Goal: Complete application form: Complete application form

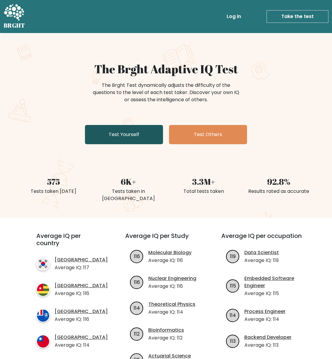
click at [141, 136] on link "Test Yourself" at bounding box center [124, 134] width 78 height 19
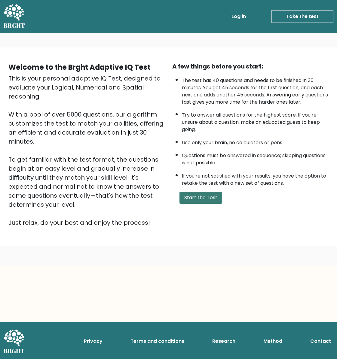
click at [210, 199] on button "Start the Test" at bounding box center [200, 198] width 43 height 12
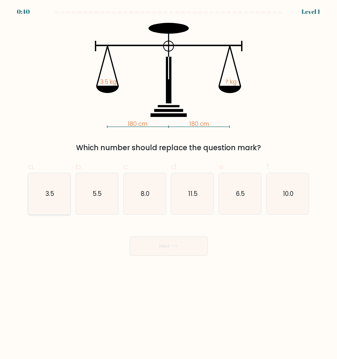
click at [50, 193] on text "3.5" at bounding box center [49, 193] width 9 height 9
click at [169, 184] on input "a. 3.5" at bounding box center [169, 182] width 0 height 4
radio input "true"
click at [150, 247] on button "Next" at bounding box center [168, 245] width 78 height 19
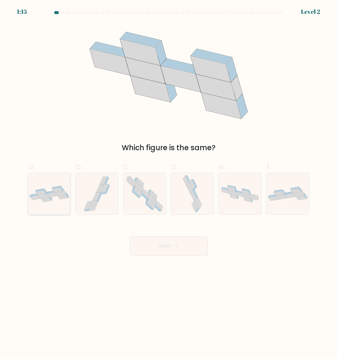
click at [62, 199] on icon at bounding box center [49, 194] width 42 height 17
click at [169, 184] on input "a." at bounding box center [169, 182] width 0 height 4
radio input "true"
click at [192, 260] on body "1:15 Level 2" at bounding box center [168, 179] width 337 height 359
click at [171, 246] on icon at bounding box center [174, 246] width 8 height 3
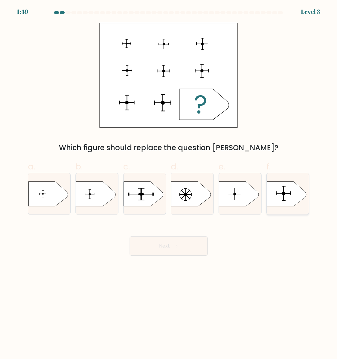
click at [281, 201] on icon at bounding box center [286, 193] width 40 height 25
click at [169, 184] on input "f." at bounding box center [169, 182] width 0 height 4
radio input "true"
click at [184, 244] on button "Next" at bounding box center [168, 245] width 78 height 19
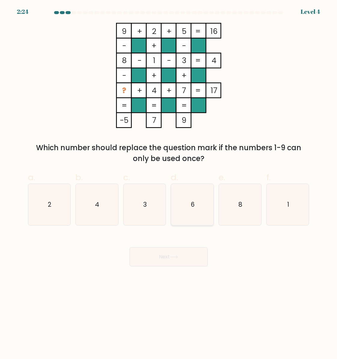
click at [196, 206] on icon "6" at bounding box center [192, 204] width 41 height 41
click at [169, 184] on input "d. 6" at bounding box center [169, 182] width 0 height 4
radio input "true"
click at [173, 252] on button "Next" at bounding box center [168, 256] width 78 height 19
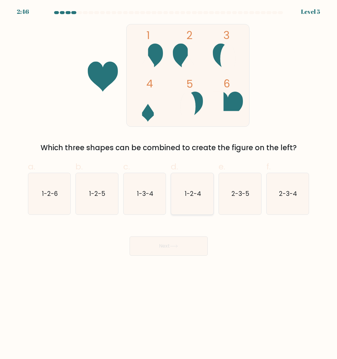
click at [196, 203] on icon "1-2-4" at bounding box center [192, 193] width 41 height 41
click at [169, 184] on input "d. 1-2-4" at bounding box center [169, 182] width 0 height 4
radio input "true"
click at [183, 241] on button "Next" at bounding box center [168, 245] width 78 height 19
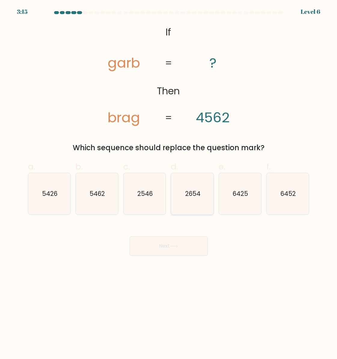
click at [193, 188] on icon "2654" at bounding box center [192, 193] width 41 height 41
click at [169, 184] on input "d. 2654" at bounding box center [169, 182] width 0 height 4
radio input "true"
click at [186, 245] on button "Next" at bounding box center [168, 245] width 78 height 19
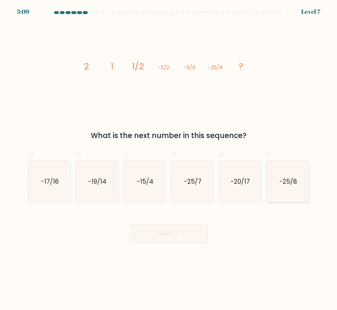
click at [281, 201] on icon "-25/8" at bounding box center [287, 181] width 41 height 41
click at [169, 159] on input "f. -25/8" at bounding box center [169, 157] width 0 height 4
radio input "true"
click at [188, 229] on button "Next" at bounding box center [168, 233] width 78 height 19
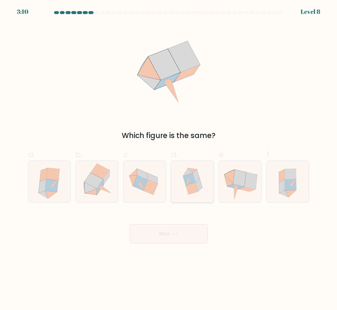
click at [183, 197] on icon at bounding box center [192, 181] width 40 height 41
click at [169, 159] on input "d." at bounding box center [169, 157] width 0 height 4
radio input "true"
click at [178, 244] on body "3:10 Level 8" at bounding box center [168, 155] width 337 height 310
click at [182, 232] on button "Next" at bounding box center [168, 233] width 78 height 19
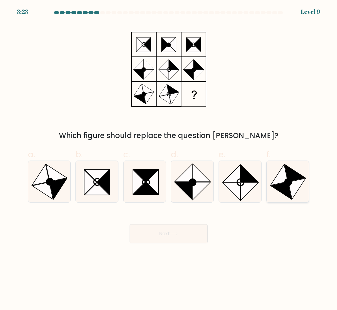
click at [295, 182] on icon at bounding box center [296, 189] width 17 height 21
click at [169, 159] on input "f." at bounding box center [169, 157] width 0 height 4
radio input "true"
click at [174, 233] on icon at bounding box center [174, 234] width 8 height 3
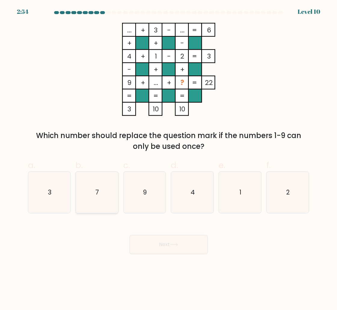
click at [94, 200] on icon "7" at bounding box center [96, 192] width 41 height 41
click at [169, 159] on input "b. 7" at bounding box center [169, 157] width 0 height 4
radio input "true"
click at [185, 240] on button "Next" at bounding box center [168, 244] width 78 height 19
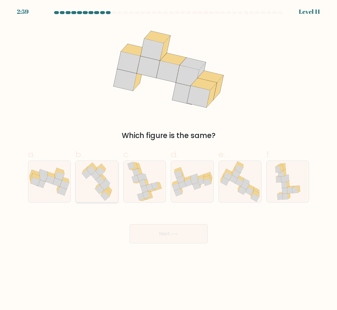
click at [108, 196] on icon at bounding box center [105, 196] width 9 height 9
click at [169, 159] on input "b." at bounding box center [169, 157] width 0 height 4
radio input "true"
click at [168, 237] on button "Next" at bounding box center [168, 233] width 78 height 19
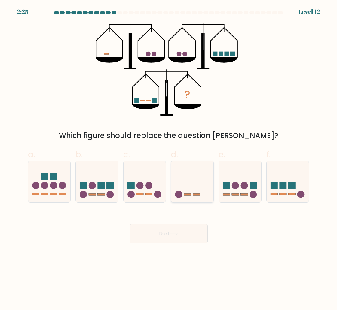
click at [193, 199] on icon at bounding box center [192, 181] width 42 height 35
click at [169, 159] on input "d." at bounding box center [169, 157] width 0 height 4
radio input "true"
click at [181, 238] on button "Next" at bounding box center [168, 233] width 78 height 19
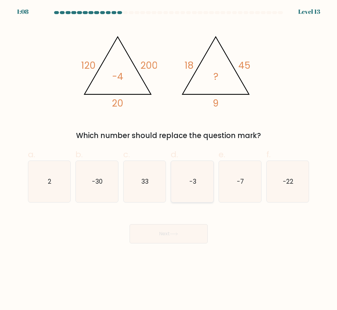
click at [202, 178] on icon "-3" at bounding box center [192, 181] width 41 height 41
click at [169, 159] on input "d. -3" at bounding box center [169, 157] width 0 height 4
radio input "true"
click at [165, 239] on button "Next" at bounding box center [168, 233] width 78 height 19
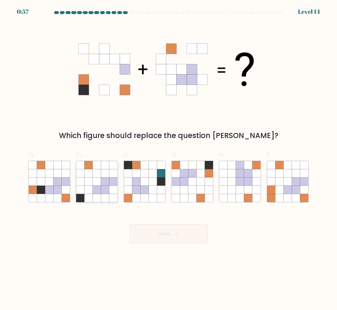
click at [90, 189] on icon at bounding box center [88, 190] width 8 height 8
click at [169, 159] on input "b." at bounding box center [169, 157] width 0 height 4
radio input "true"
click at [202, 184] on icon at bounding box center [200, 182] width 8 height 8
click at [169, 159] on input "d." at bounding box center [169, 157] width 0 height 4
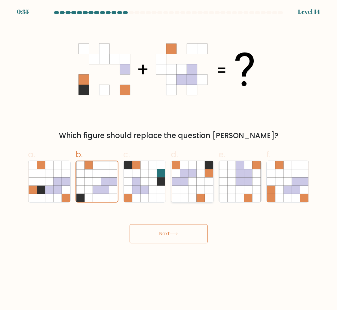
radio input "true"
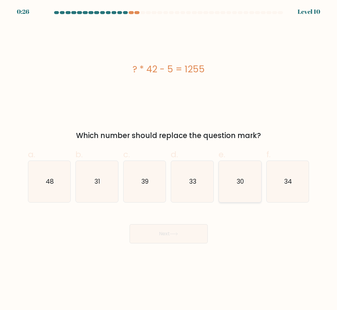
click at [245, 185] on icon "30" at bounding box center [239, 181] width 41 height 41
click at [169, 159] on input "e. 30" at bounding box center [169, 157] width 0 height 4
radio input "true"
click at [183, 232] on button "Next" at bounding box center [168, 233] width 78 height 19
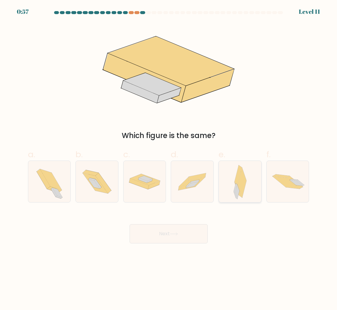
click at [249, 193] on div at bounding box center [239, 182] width 43 height 42
click at [169, 159] on input "e." at bounding box center [169, 157] width 0 height 4
radio input "true"
click at [190, 232] on button "Next" at bounding box center [168, 233] width 78 height 19
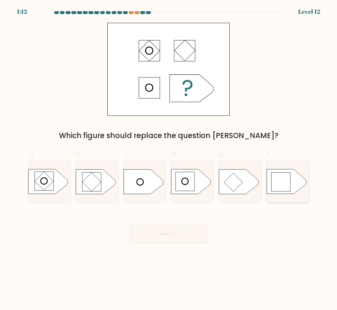
click at [280, 181] on rect at bounding box center [280, 182] width 19 height 19
click at [169, 159] on input "f." at bounding box center [169, 157] width 0 height 4
radio input "true"
click at [175, 225] on button "Next" at bounding box center [168, 233] width 78 height 19
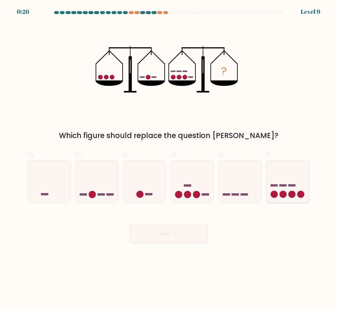
click at [273, 191] on icon at bounding box center [287, 181] width 42 height 35
click at [169, 159] on input "f." at bounding box center [169, 157] width 0 height 4
radio input "true"
click at [171, 233] on icon at bounding box center [174, 234] width 8 height 3
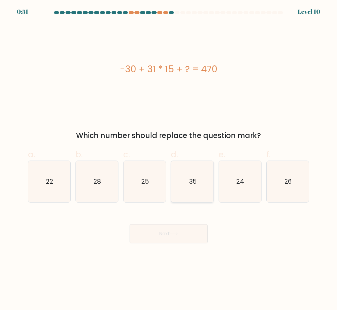
click at [199, 179] on icon "35" at bounding box center [192, 181] width 41 height 41
click at [169, 159] on input "d. 35" at bounding box center [169, 157] width 0 height 4
radio input "true"
click at [182, 228] on button "Next" at bounding box center [168, 233] width 78 height 19
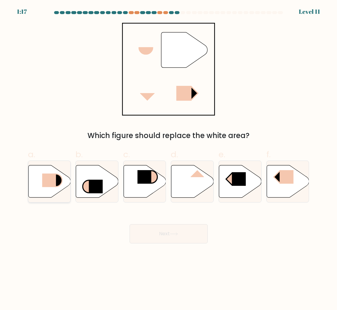
click at [50, 186] on rect at bounding box center [49, 181] width 14 height 14
click at [169, 159] on input "a." at bounding box center [169, 157] width 0 height 4
radio input "true"
click at [168, 227] on button "Next" at bounding box center [168, 233] width 78 height 19
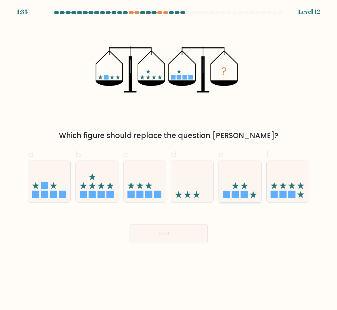
click at [235, 188] on icon at bounding box center [240, 181] width 42 height 35
click at [169, 159] on input "e." at bounding box center [169, 157] width 0 height 4
radio input "true"
click at [164, 238] on button "Next" at bounding box center [168, 233] width 78 height 19
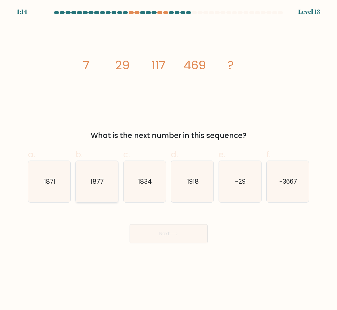
click at [99, 179] on text "1877" at bounding box center [97, 181] width 13 height 9
click at [169, 159] on input "b. 1877" at bounding box center [169, 157] width 0 height 4
radio input "true"
click at [162, 231] on button "Next" at bounding box center [168, 233] width 78 height 19
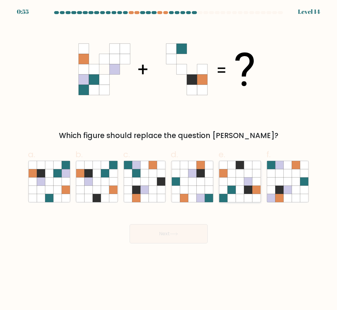
click at [249, 197] on icon at bounding box center [248, 198] width 8 height 8
click at [169, 159] on input "e." at bounding box center [169, 157] width 0 height 4
radio input "true"
click at [63, 193] on icon at bounding box center [66, 190] width 8 height 8
click at [169, 159] on input "a." at bounding box center [169, 157] width 0 height 4
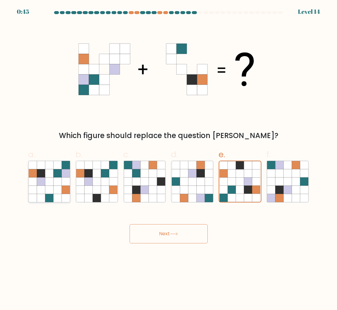
radio input "true"
click at [169, 235] on button "Next" at bounding box center [168, 233] width 78 height 19
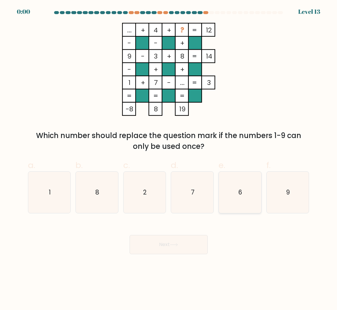
click at [244, 195] on icon "6" at bounding box center [239, 192] width 41 height 41
click at [169, 159] on input "e. 6" at bounding box center [169, 157] width 0 height 4
radio input "true"
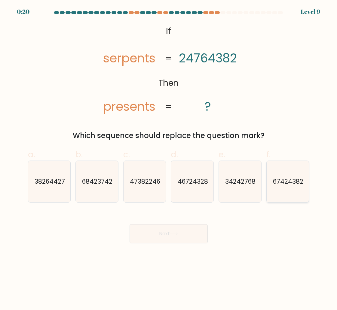
click at [276, 183] on text "67424382" at bounding box center [288, 181] width 30 height 9
click at [169, 159] on input "f. 67424382" at bounding box center [169, 157] width 0 height 4
radio input "true"
click at [183, 232] on button "Next" at bounding box center [168, 233] width 78 height 19
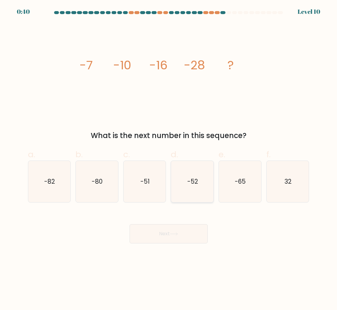
click at [196, 190] on icon "-52" at bounding box center [192, 181] width 41 height 41
click at [169, 159] on input "d. -52" at bounding box center [169, 157] width 0 height 4
radio input "true"
click at [183, 234] on button "Next" at bounding box center [168, 233] width 78 height 19
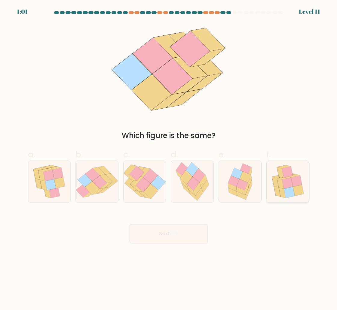
click at [304, 196] on icon at bounding box center [287, 181] width 39 height 41
click at [169, 159] on input "f." at bounding box center [169, 157] width 0 height 4
radio input "true"
click at [177, 229] on button "Next" at bounding box center [168, 233] width 78 height 19
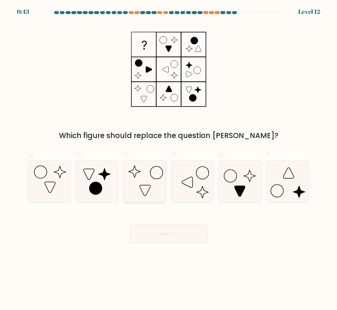
click at [159, 185] on icon at bounding box center [144, 181] width 41 height 41
click at [169, 159] on input "c." at bounding box center [169, 157] width 0 height 4
radio input "true"
click at [182, 237] on button "Next" at bounding box center [168, 233] width 78 height 19
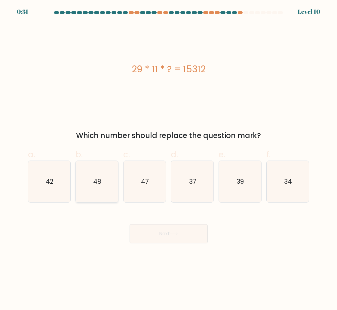
click at [81, 191] on icon "48" at bounding box center [96, 181] width 41 height 41
click at [169, 159] on input "b. 48" at bounding box center [169, 157] width 0 height 4
radio input "true"
click at [189, 233] on button "Next" at bounding box center [168, 233] width 78 height 19
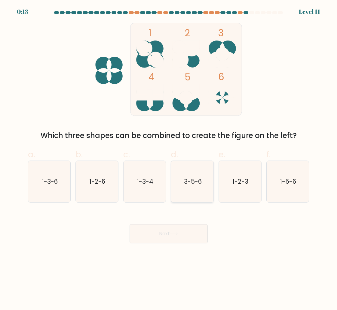
click at [202, 186] on icon "3-5-6" at bounding box center [192, 181] width 41 height 41
click at [169, 159] on input "d. 3-5-6" at bounding box center [169, 157] width 0 height 4
radio input "true"
click at [187, 236] on button "Next" at bounding box center [168, 233] width 78 height 19
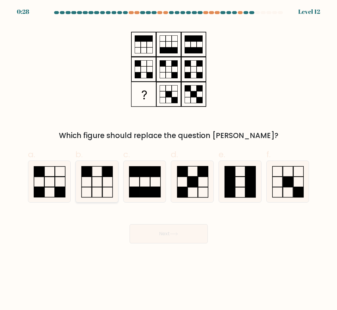
click at [95, 181] on icon at bounding box center [96, 181] width 41 height 41
click at [169, 159] on input "b." at bounding box center [169, 157] width 0 height 4
radio input "true"
click at [182, 237] on button "Next" at bounding box center [168, 233] width 78 height 19
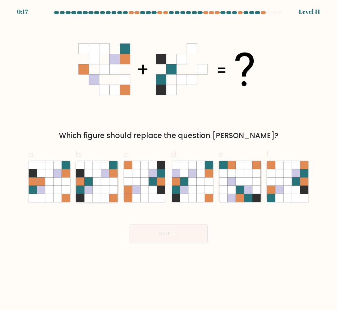
click at [109, 172] on icon at bounding box center [113, 173] width 8 height 8
click at [169, 159] on input "b." at bounding box center [169, 157] width 0 height 4
radio input "true"
click at [182, 232] on button "Next" at bounding box center [168, 233] width 78 height 19
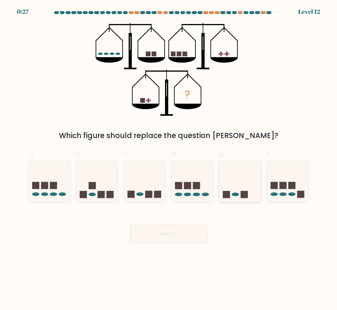
click at [228, 193] on rect at bounding box center [226, 194] width 7 height 7
click at [169, 159] on input "e." at bounding box center [169, 157] width 0 height 4
radio input "true"
click at [175, 233] on icon at bounding box center [174, 234] width 8 height 3
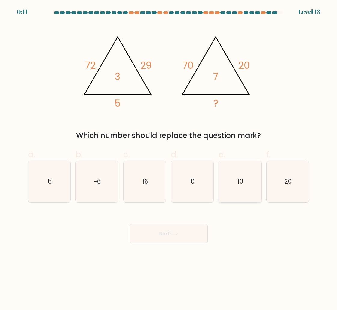
click at [242, 183] on text "10" at bounding box center [240, 181] width 6 height 9
click at [169, 159] on input "e. 10" at bounding box center [169, 157] width 0 height 4
radio input "true"
click at [180, 225] on button "Next" at bounding box center [168, 233] width 78 height 19
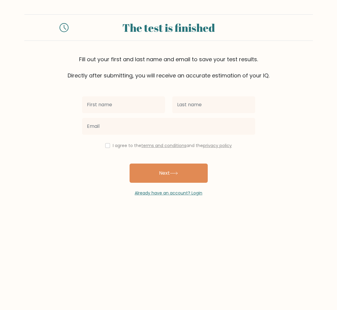
drag, startPoint x: 103, startPoint y: 109, endPoint x: 155, endPoint y: 105, distance: 52.7
click at [103, 109] on input "text" at bounding box center [123, 104] width 83 height 17
drag, startPoint x: 146, startPoint y: 94, endPoint x: 146, endPoint y: 105, distance: 10.5
click at [145, 95] on div at bounding box center [123, 105] width 90 height 22
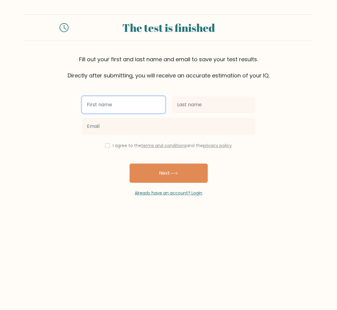
click at [146, 105] on input "text" at bounding box center [123, 104] width 83 height 17
type input "jacky"
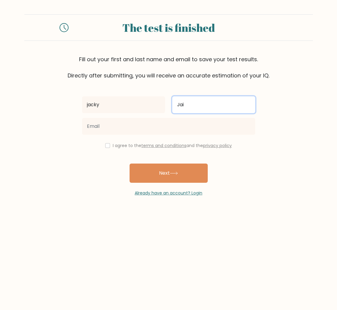
type input "Jai"
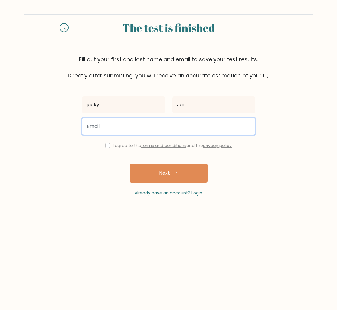
click at [96, 124] on input "email" at bounding box center [168, 126] width 173 height 17
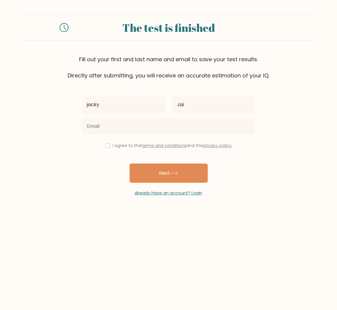
click at [234, 138] on div "jacky Jai I agree to the terms and conditions and the privacy policy Next Alrea…" at bounding box center [168, 138] width 180 height 117
click at [121, 135] on div at bounding box center [168, 127] width 180 height 22
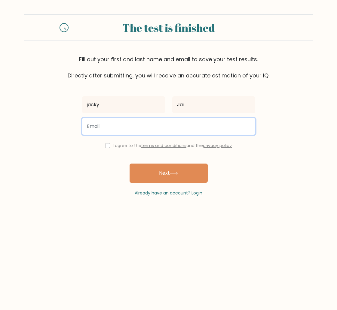
click at [122, 124] on input "email" at bounding box center [168, 126] width 173 height 17
type input "zhai71@hotmail.com"
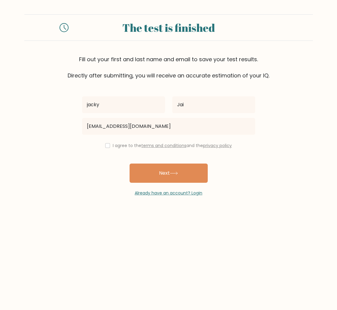
click at [105, 150] on div "jacky Jai zhai71@hotmail.com I agree to the terms and conditions and the privac…" at bounding box center [168, 138] width 180 height 117
click at [107, 146] on input "checkbox" at bounding box center [107, 145] width 5 height 5
checkbox input "true"
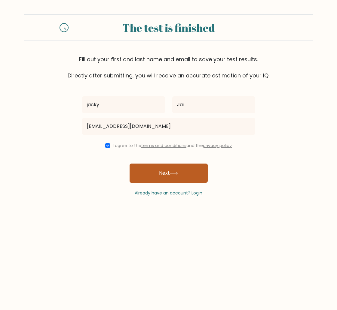
click at [174, 168] on button "Next" at bounding box center [168, 173] width 78 height 19
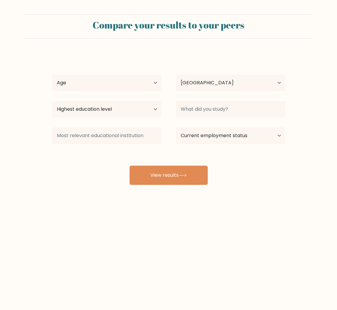
select select "BE"
click at [145, 87] on div "识图提问" at bounding box center [135, 84] width 24 height 8
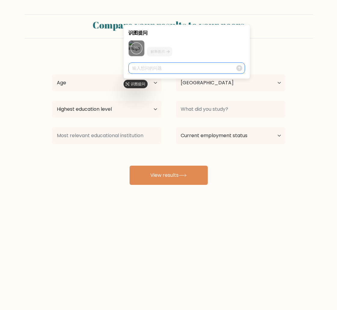
click at [155, 69] on input "text" at bounding box center [181, 68] width 104 height 9
click at [79, 81] on select "Age Under [DEMOGRAPHIC_DATA] [DEMOGRAPHIC_DATA] [DEMOGRAPHIC_DATA] [DEMOGRAPHIC…" at bounding box center [106, 83] width 109 height 17
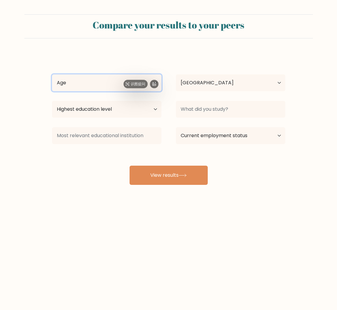
select select "45_54"
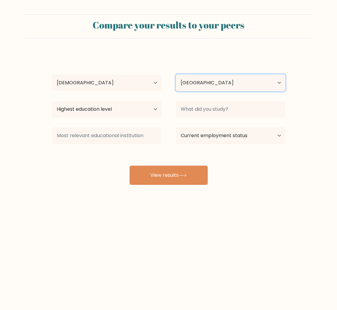
click at [238, 83] on select "Country [GEOGRAPHIC_DATA] [GEOGRAPHIC_DATA] [GEOGRAPHIC_DATA] [US_STATE] [GEOGR…" at bounding box center [230, 83] width 109 height 17
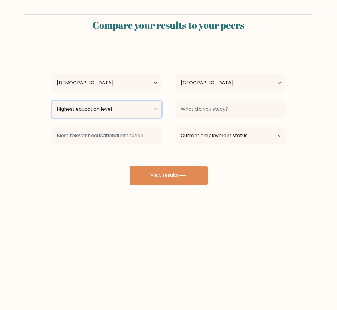
click at [120, 110] on select "Highest education level No schooling Primary Lower Secondary Upper Secondary Oc…" at bounding box center [106, 109] width 109 height 17
select select "occupation_specific"
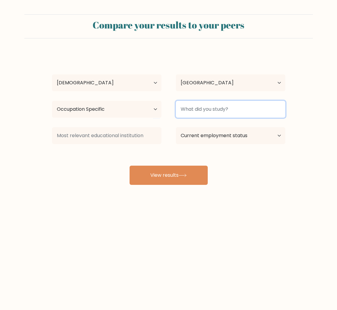
click at [232, 106] on input at bounding box center [230, 109] width 109 height 17
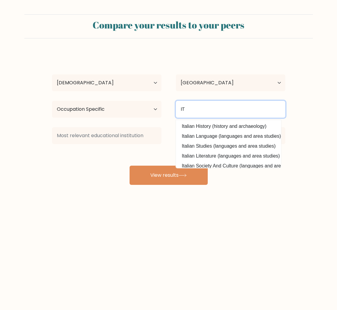
type input "I"
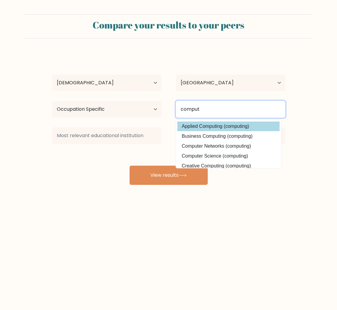
type input "comput"
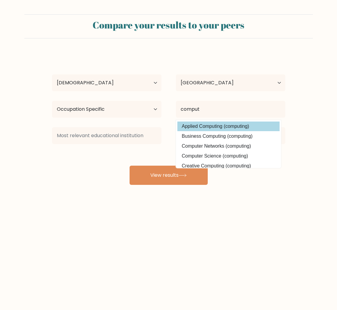
click at [232, 126] on div "[PERSON_NAME] Age Under [DEMOGRAPHIC_DATA] [DEMOGRAPHIC_DATA] [DEMOGRAPHIC_DATA…" at bounding box center [168, 119] width 240 height 132
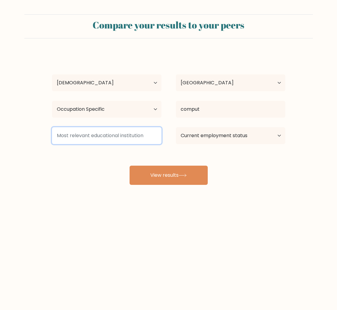
click at [143, 141] on input at bounding box center [106, 135] width 109 height 17
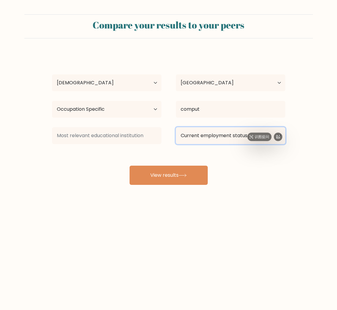
click at [228, 139] on select "Current employment status Employed Student Retired Other / prefer not to answer" at bounding box center [230, 135] width 109 height 17
select select "other"
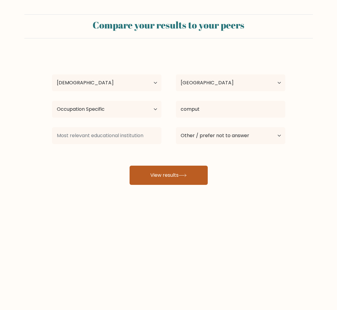
click at [191, 172] on button "View results" at bounding box center [168, 175] width 78 height 19
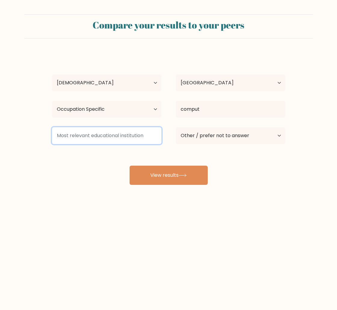
click at [124, 141] on input at bounding box center [106, 135] width 109 height 17
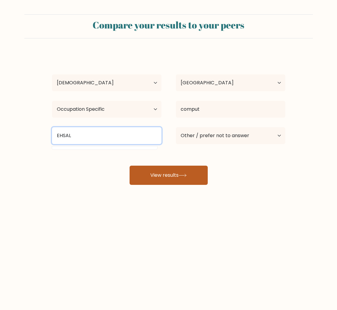
type input "EHSAL"
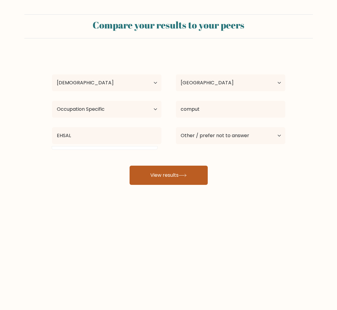
drag, startPoint x: 163, startPoint y: 167, endPoint x: 167, endPoint y: 172, distance: 6.6
click at [163, 169] on button "View results" at bounding box center [168, 175] width 78 height 19
